Goal: Task Accomplishment & Management: Use online tool/utility

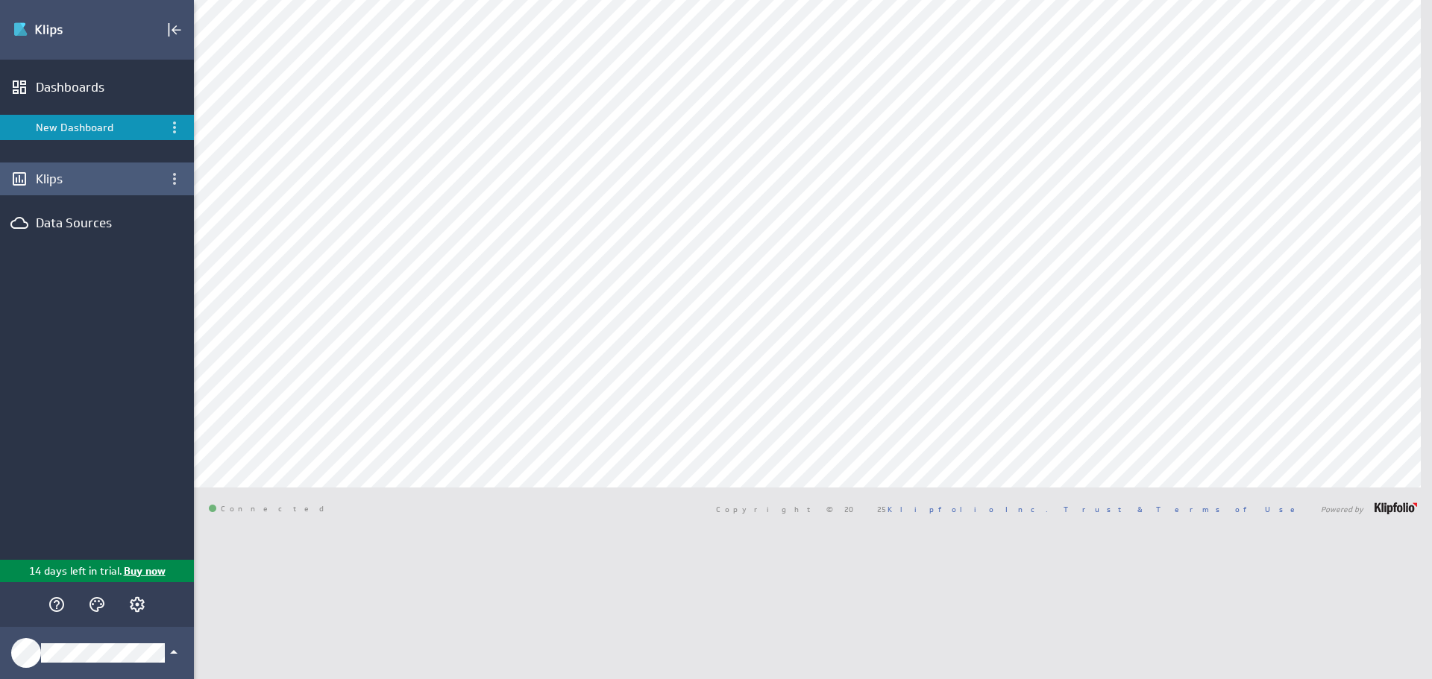
click at [65, 184] on div "Klips" at bounding box center [97, 179] width 122 height 16
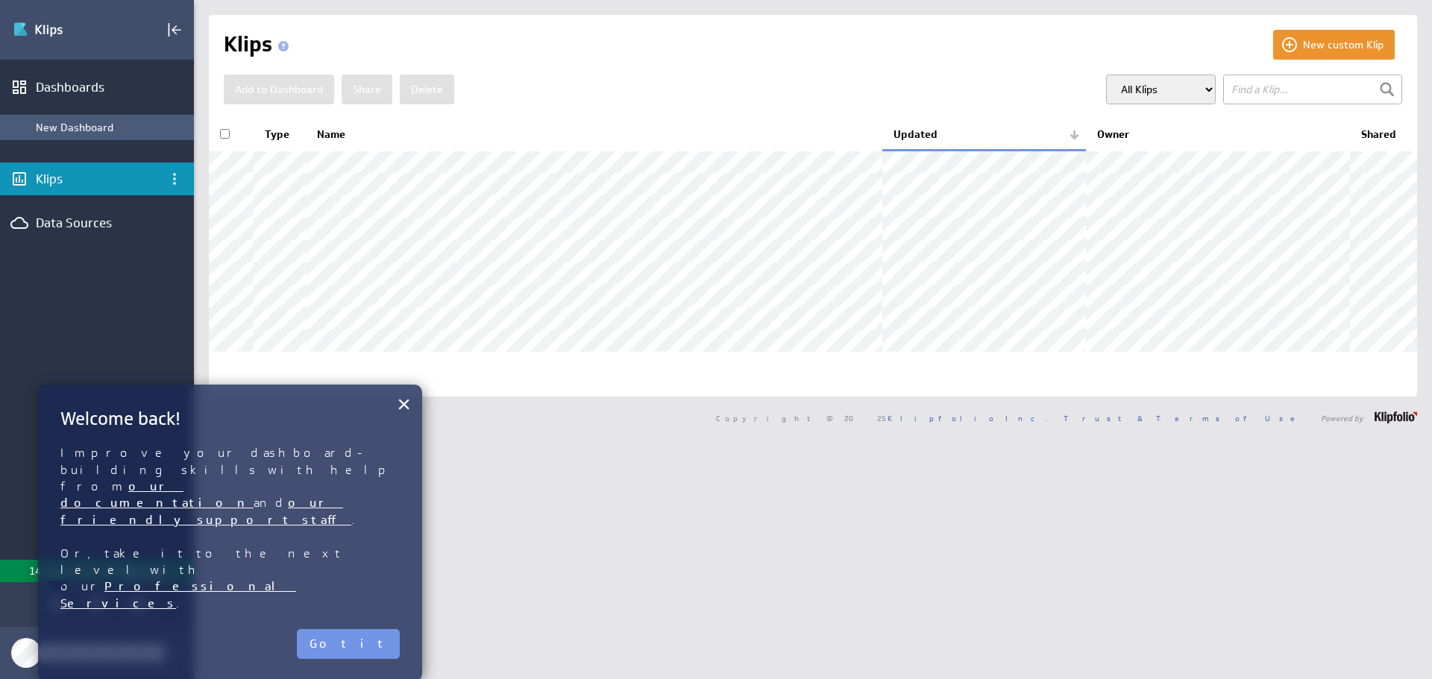
click at [92, 128] on div "New Dashboard" at bounding box center [111, 127] width 151 height 13
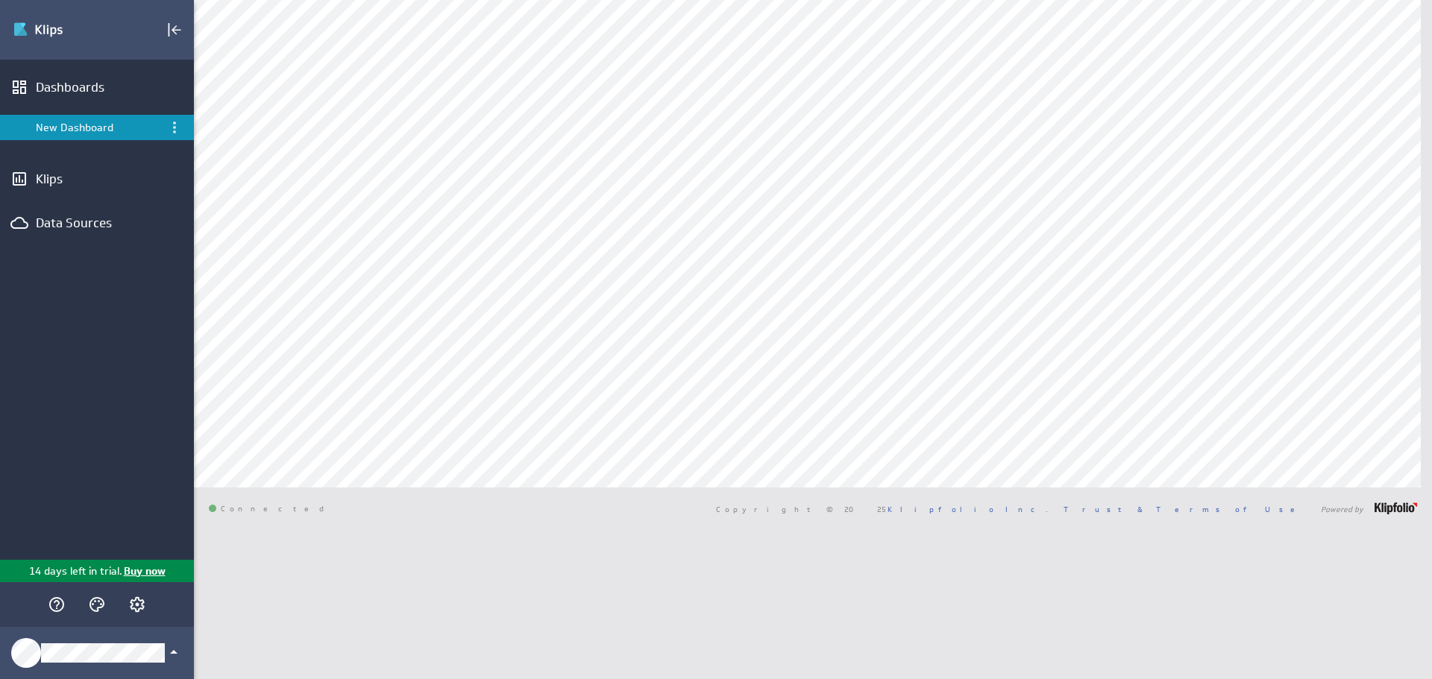
type input "pipe"
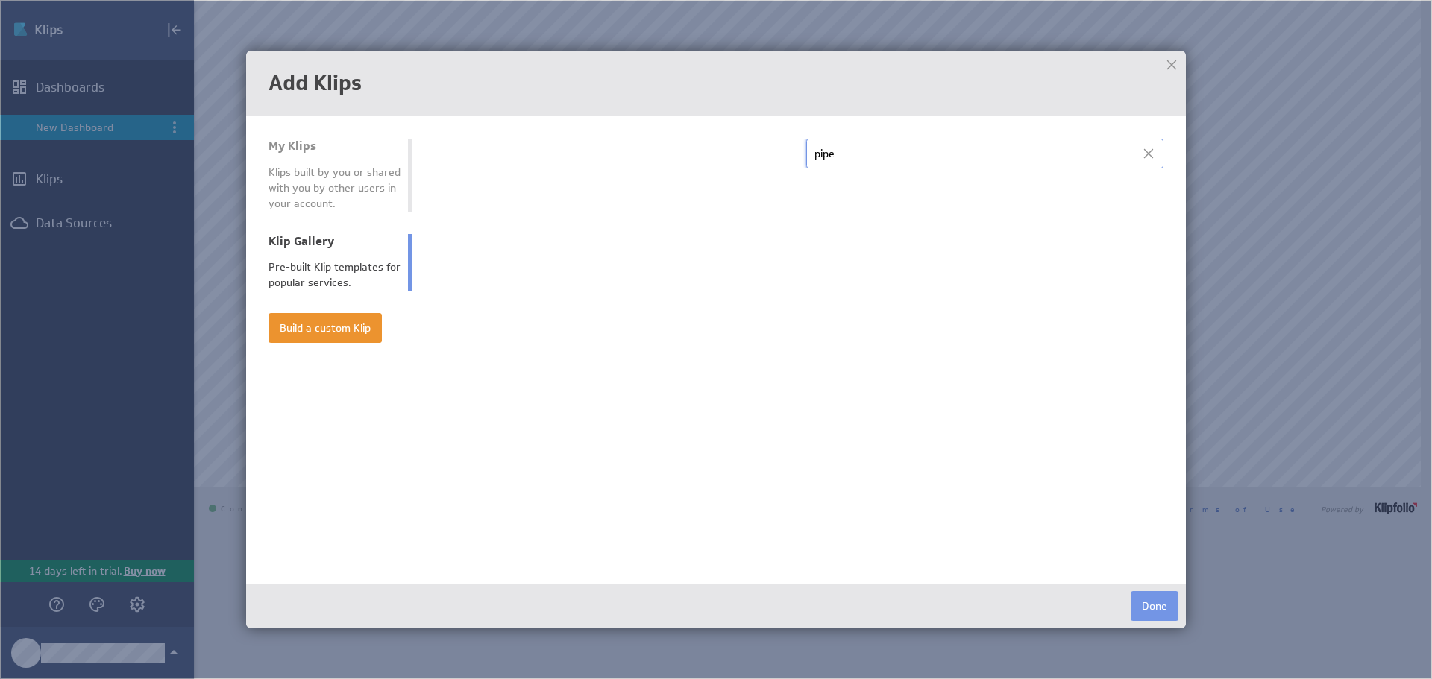
select select "sales_and_crm"
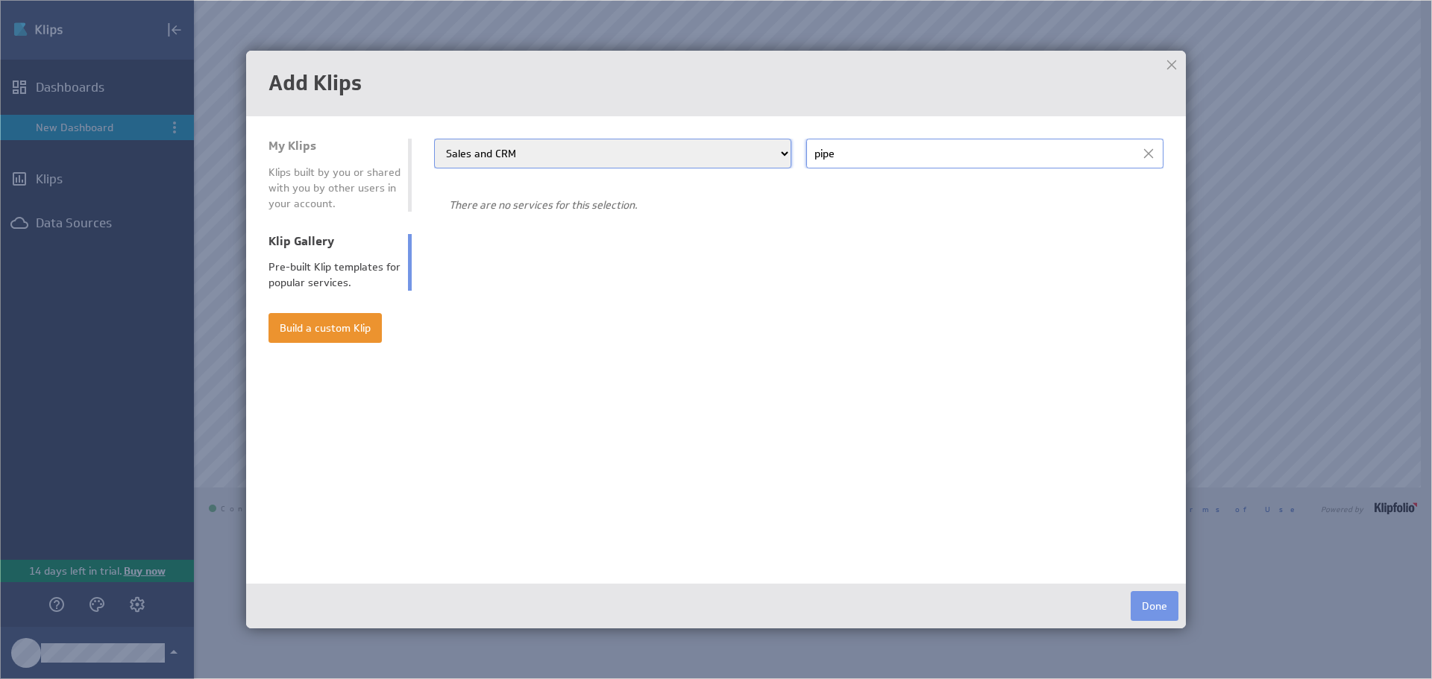
click at [1154, 159] on div at bounding box center [1148, 153] width 22 height 22
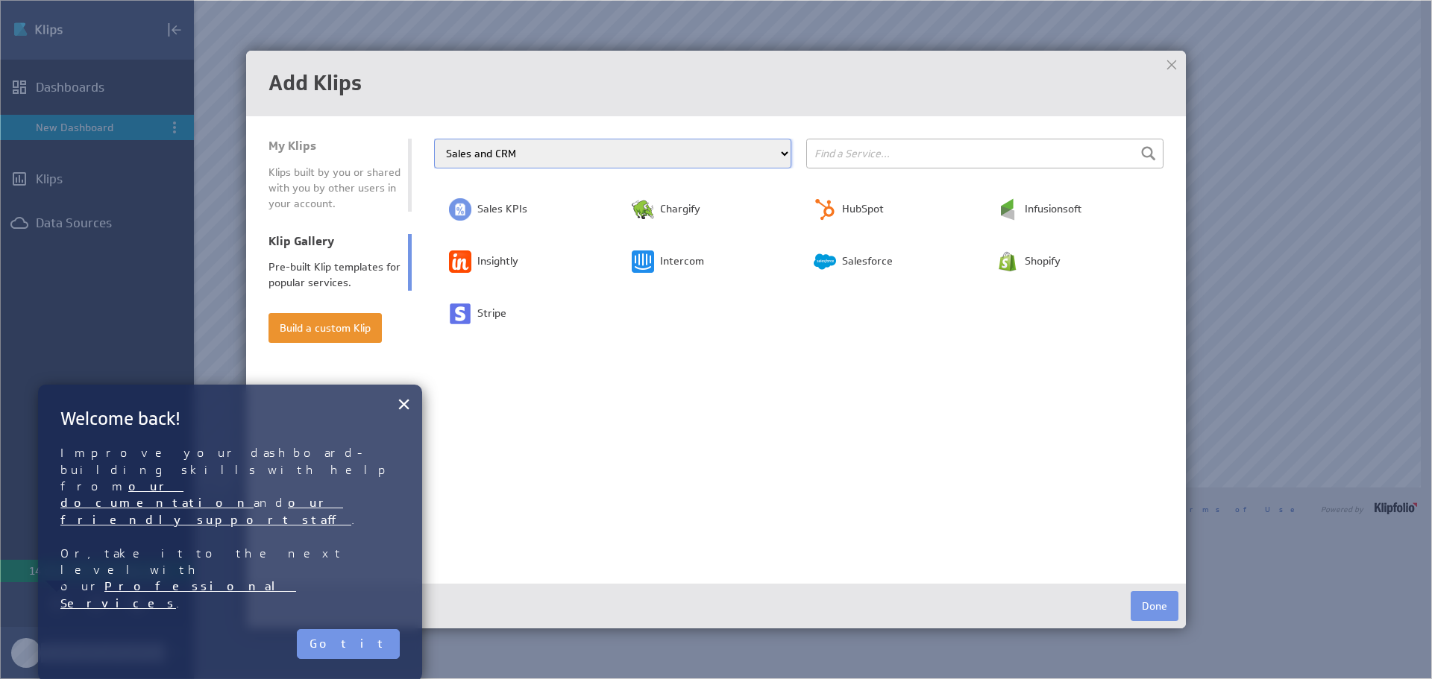
click at [412, 405] on div "× Welcome back! Improve your dashboard-building skills with help from our docum…" at bounding box center [230, 533] width 384 height 297
drag, startPoint x: 618, startPoint y: 154, endPoint x: 294, endPoint y: 133, distance: 325.0
click at [235, 136] on body "(no message) Edit Dashboards New Dashboard Klips Data Sources 14 days left in t…" at bounding box center [716, 339] width 1432 height 679
select select "all"
click at [434, 139] on select "All Categories Advertising Cloud Storage Customer Support Dashboard Gallery Dat…" at bounding box center [612, 154] width 357 height 30
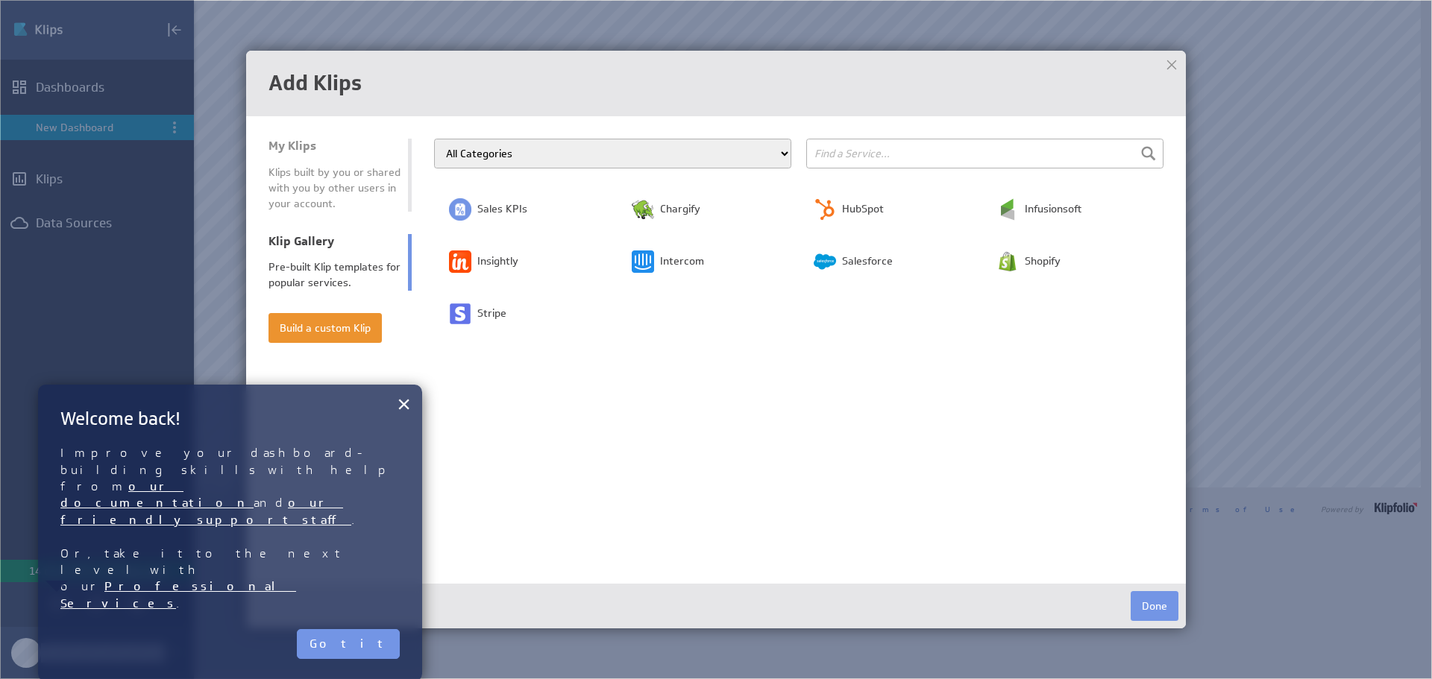
click at [843, 143] on input "text" at bounding box center [984, 154] width 357 height 30
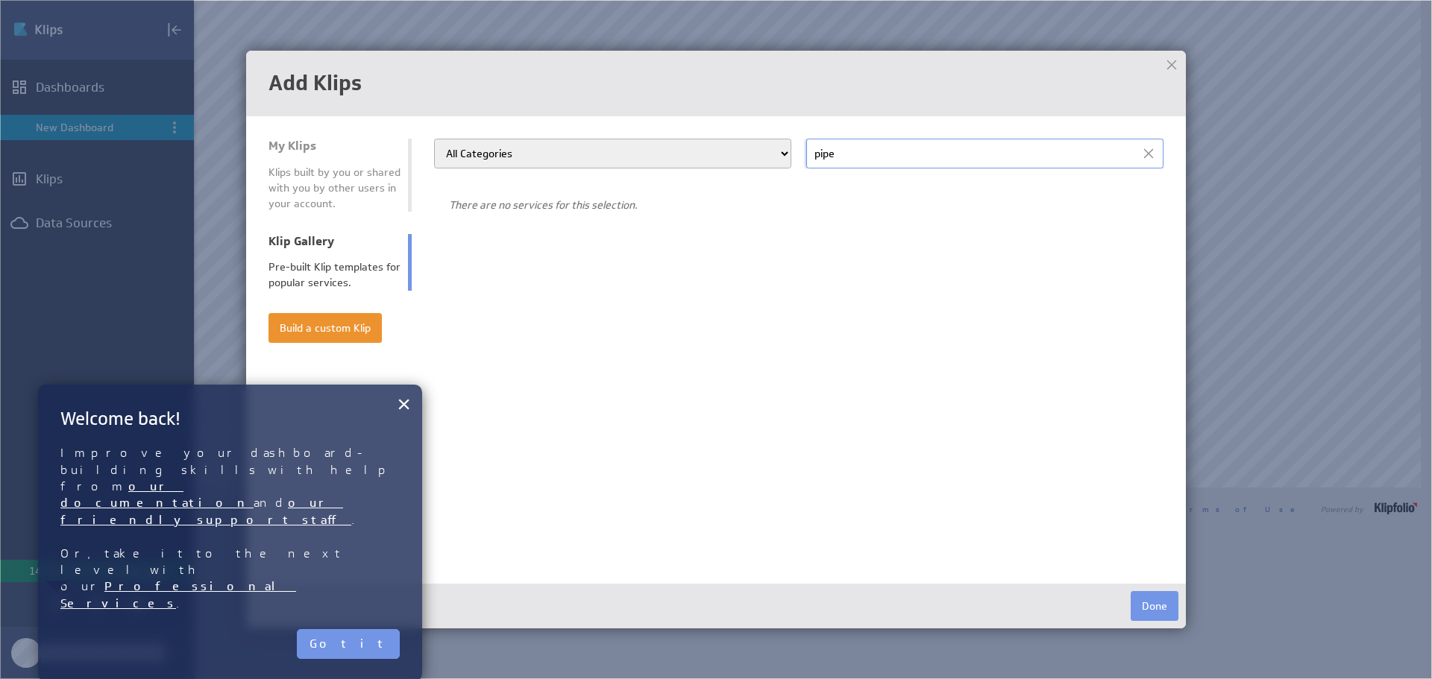
type input "pipe"
click at [1179, 63] on div at bounding box center [1171, 65] width 22 height 22
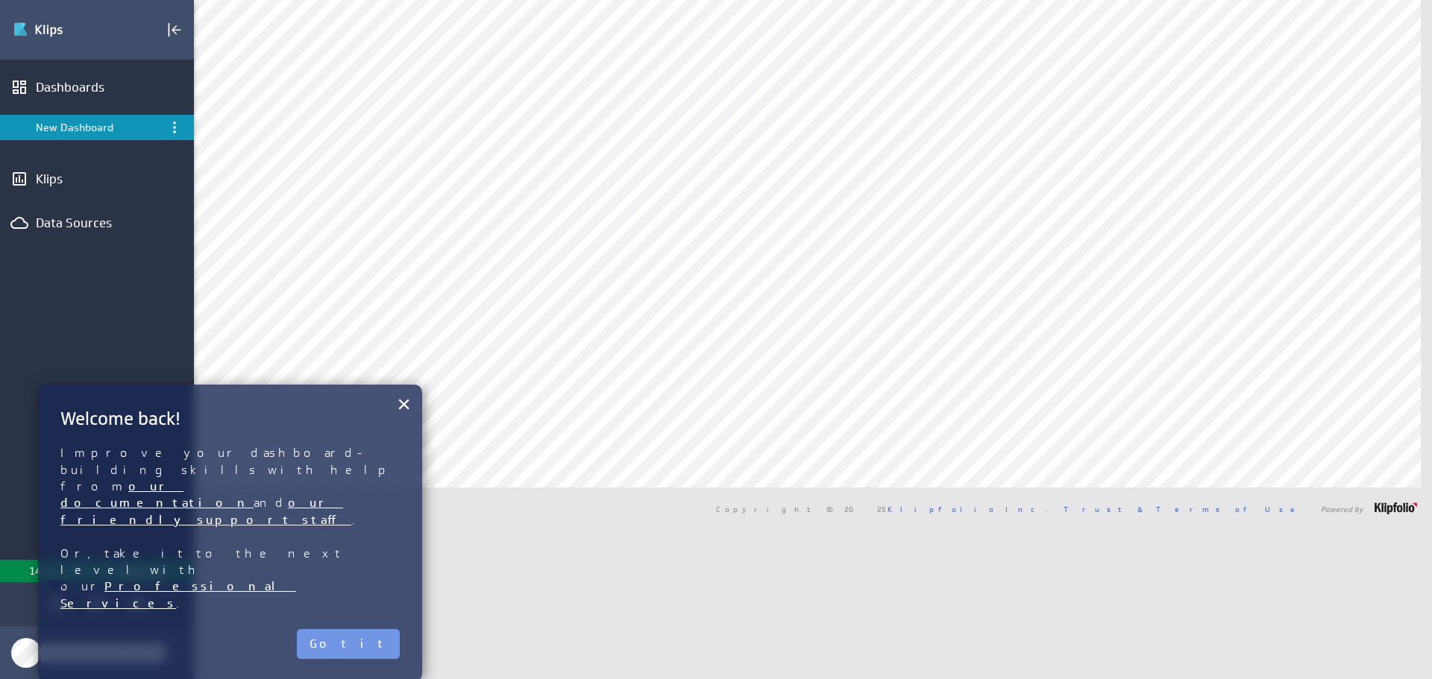
drag, startPoint x: 362, startPoint y: 542, endPoint x: 353, endPoint y: 529, distance: 16.6
click at [362, 629] on button "Got it" at bounding box center [348, 644] width 103 height 30
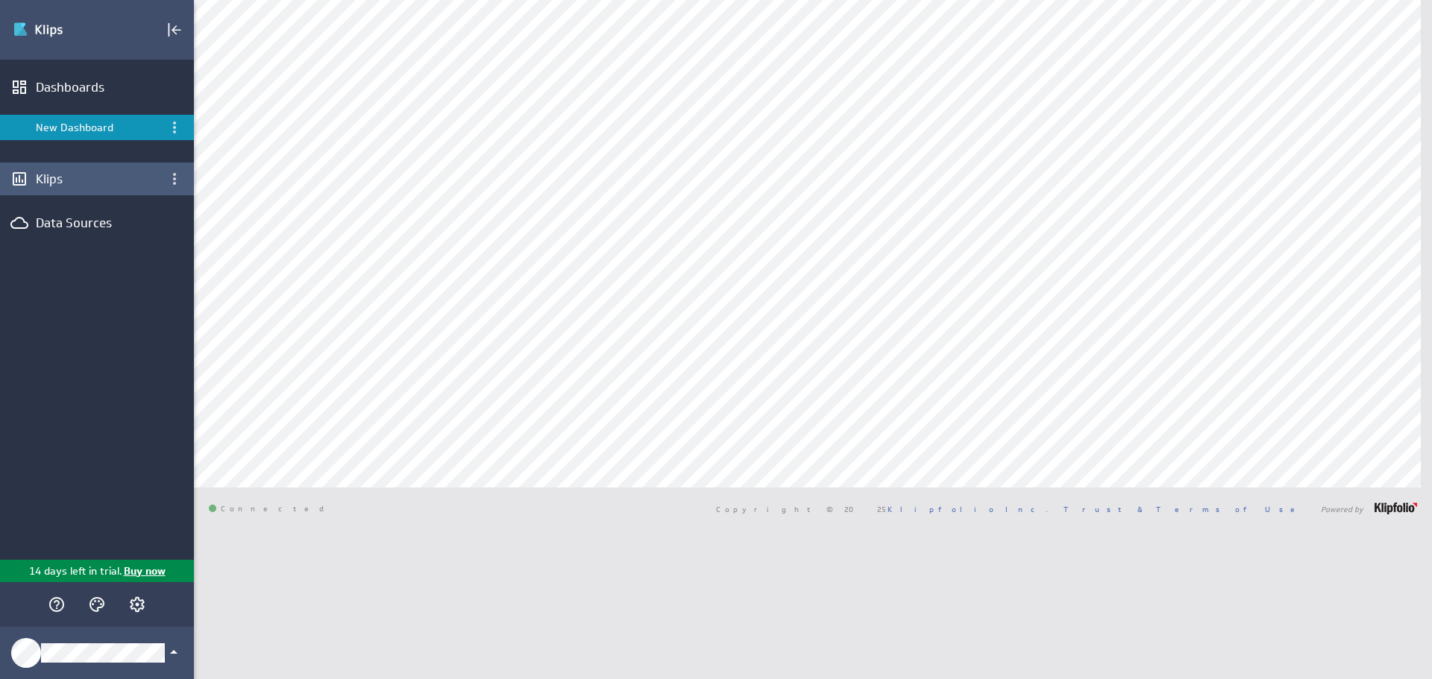
click at [102, 182] on div "Klips" at bounding box center [97, 179] width 122 height 16
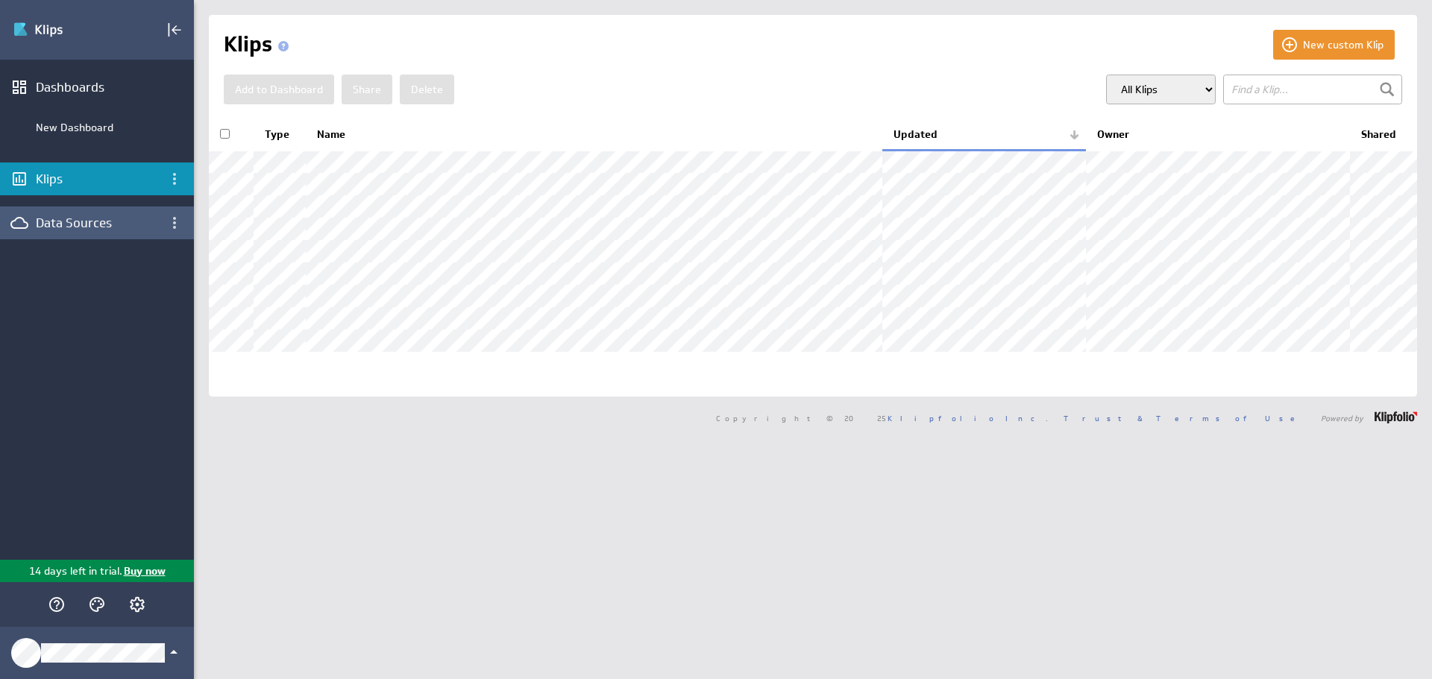
click at [110, 217] on div "Data Sources" at bounding box center [97, 223] width 122 height 16
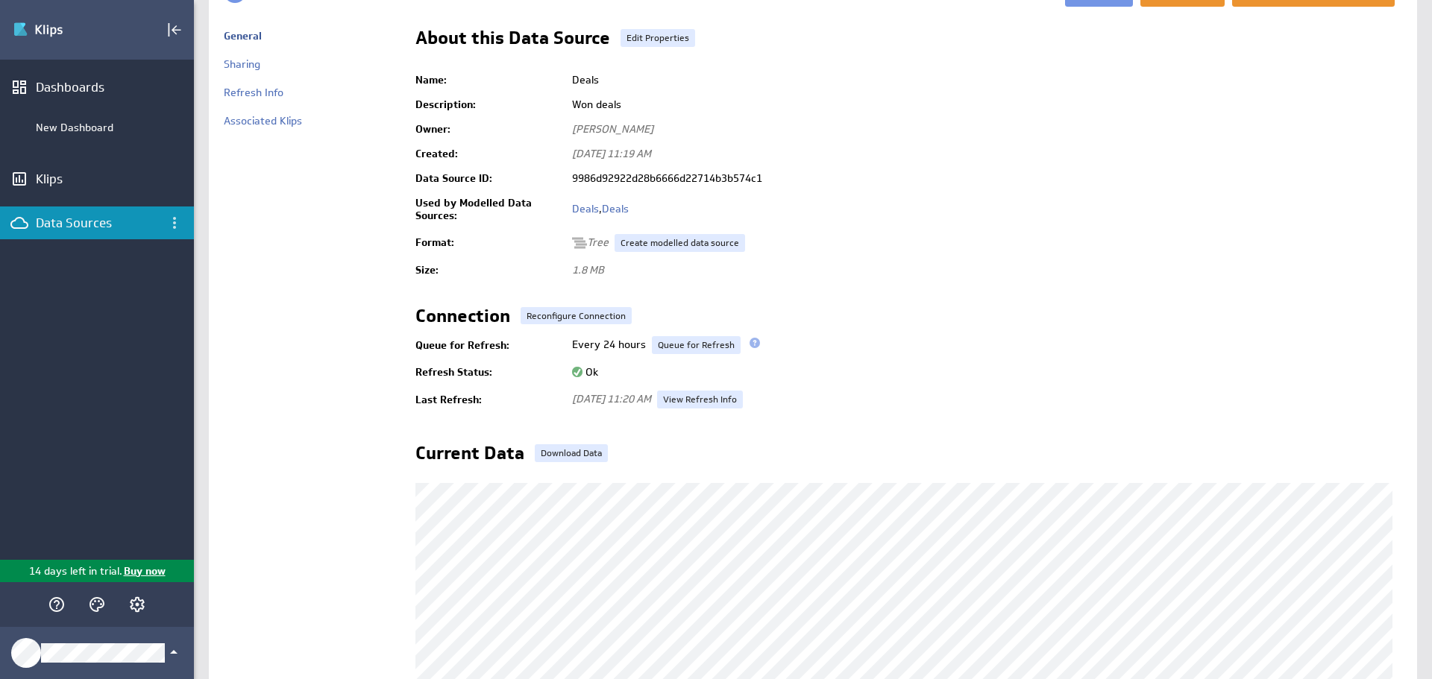
scroll to position [149, 0]
